Goal: Check status: Check status

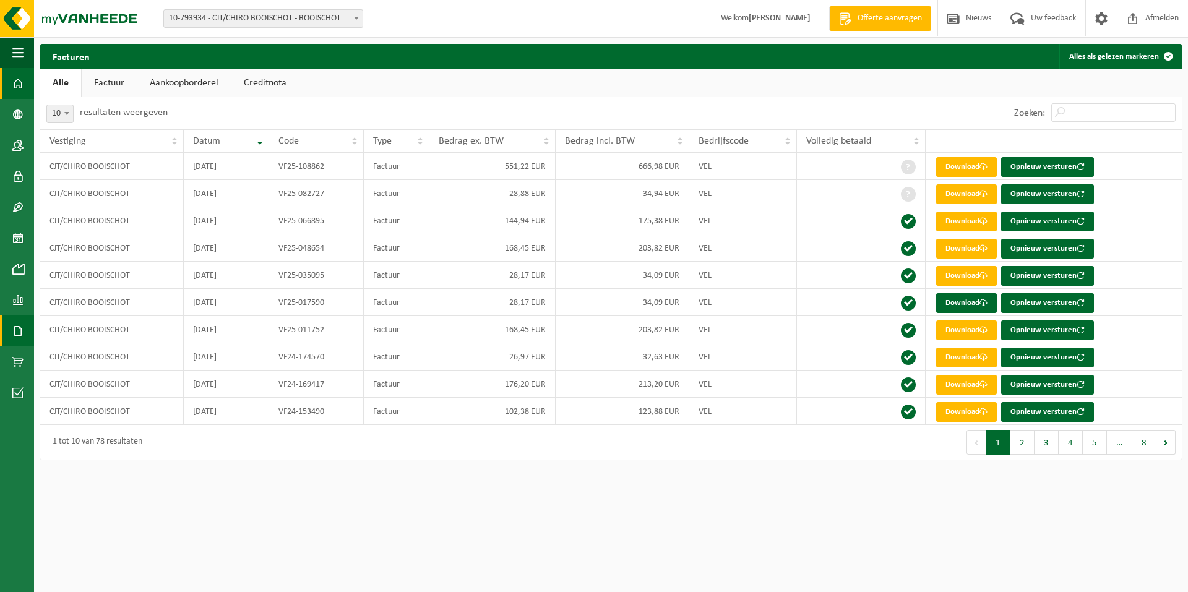
click at [14, 85] on span at bounding box center [17, 83] width 11 height 31
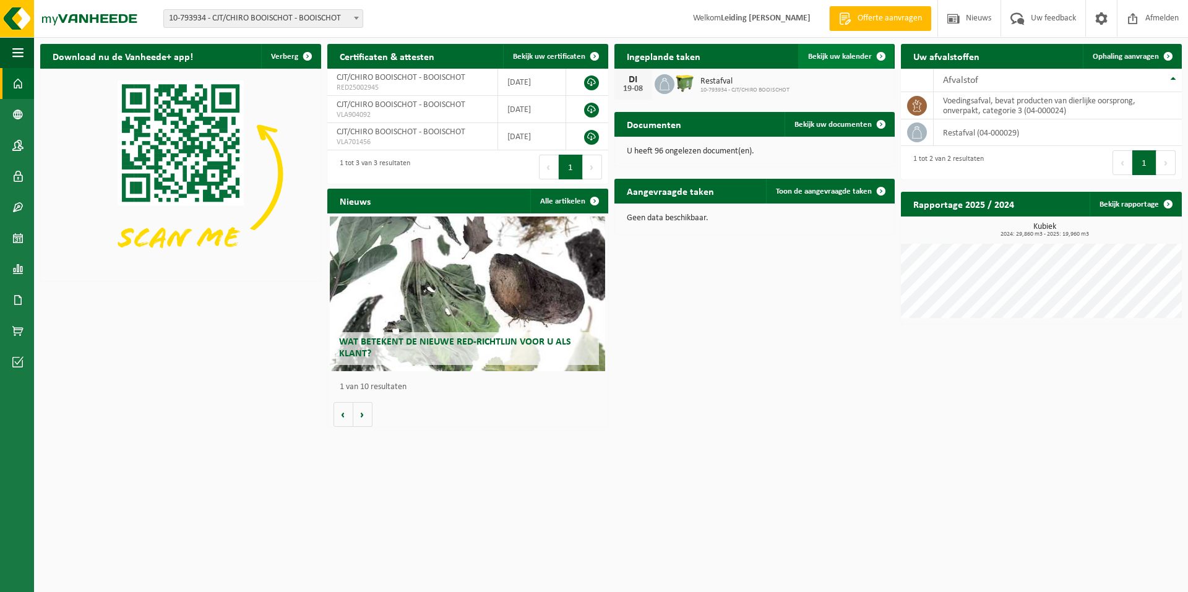
click at [847, 56] on span "Bekijk uw kalender" at bounding box center [840, 57] width 64 height 8
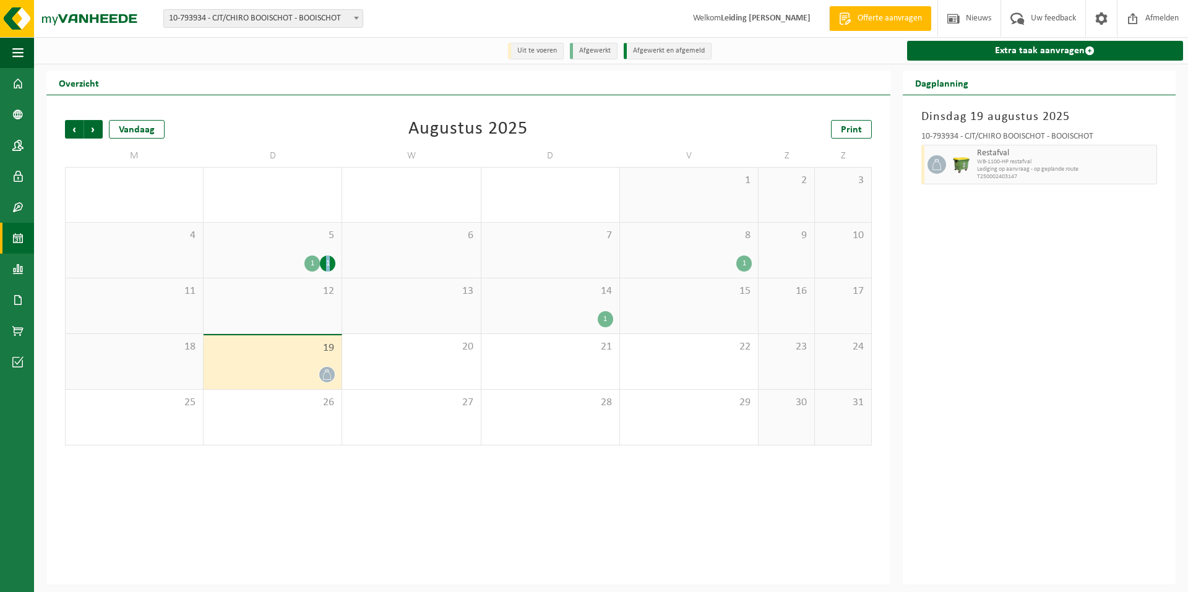
click at [327, 264] on div "1" at bounding box center [327, 264] width 15 height 16
